Goal: Transaction & Acquisition: Purchase product/service

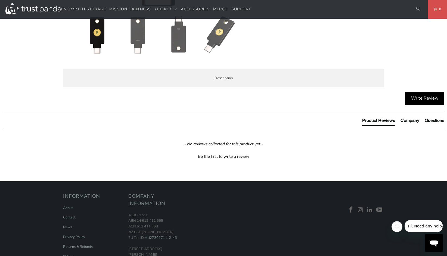
scroll to position [272, 0]
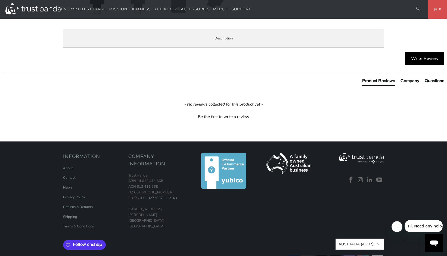
drag, startPoint x: 142, startPoint y: 173, endPoint x: 159, endPoint y: 173, distance: 16.9
click at [0, 0] on span "The Security Key C NFC by Yubico does not work with LastPass or Yubico Authenti…" at bounding box center [0, 0] width 0 height 0
drag, startPoint x: 159, startPoint y: 173, endPoint x: 150, endPoint y: 173, distance: 9.8
copy span "YubiKey 5"
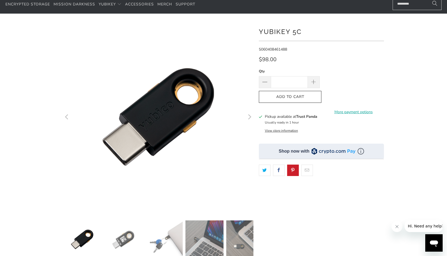
scroll to position [27, 0]
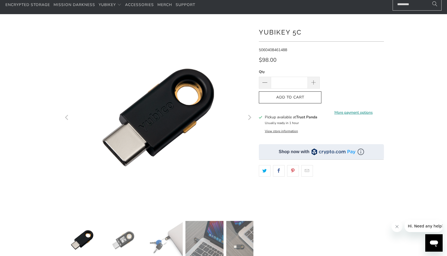
click at [352, 110] on link "More payment options" at bounding box center [353, 113] width 61 height 6
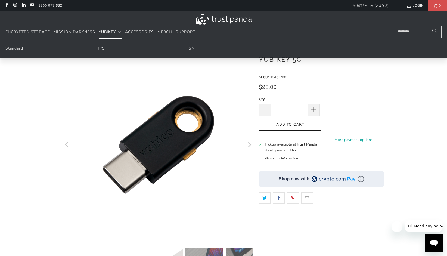
click at [119, 32] on span "Translation missing: en.navigation.header.main_nav" at bounding box center [119, 32] width 4 height 4
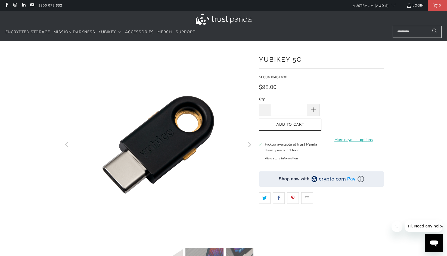
click at [288, 158] on button "View store information" at bounding box center [281, 158] width 33 height 4
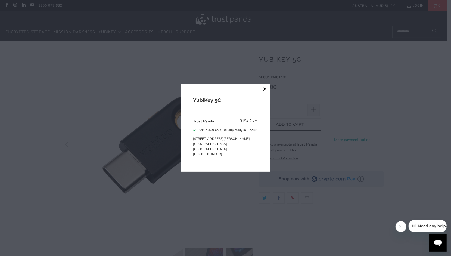
click at [265, 89] on button "close" at bounding box center [265, 89] width 10 height 10
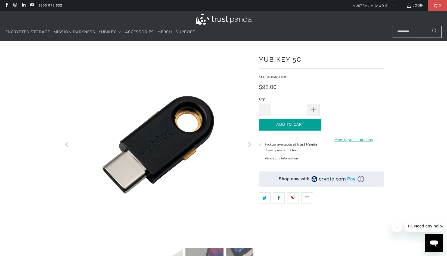
click at [289, 121] on icon "button" at bounding box center [290, 124] width 9 height 9
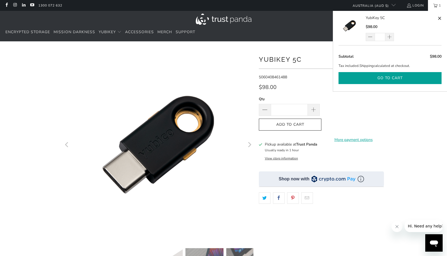
click at [389, 78] on button "Go to cart" at bounding box center [390, 78] width 103 height 12
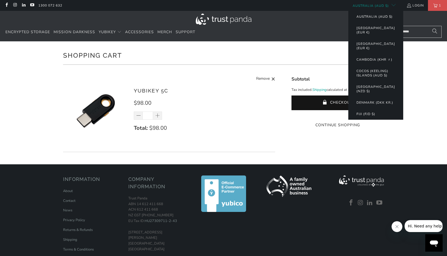
click at [367, 16] on button "Australia (AUD $)" at bounding box center [374, 16] width 47 height 11
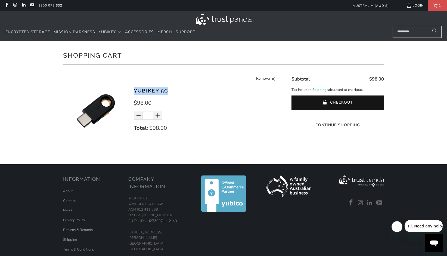
drag, startPoint x: 173, startPoint y: 91, endPoint x: 134, endPoint y: 92, distance: 39.7
click at [133, 92] on div "YubiKey 5C $98.00 * Total: $98.00 Remove" at bounding box center [169, 112] width 212 height 79
drag, startPoint x: 134, startPoint y: 92, endPoint x: 151, endPoint y: 92, distance: 17.2
copy link "YubiKey 5C"
